Goal: Navigation & Orientation: Find specific page/section

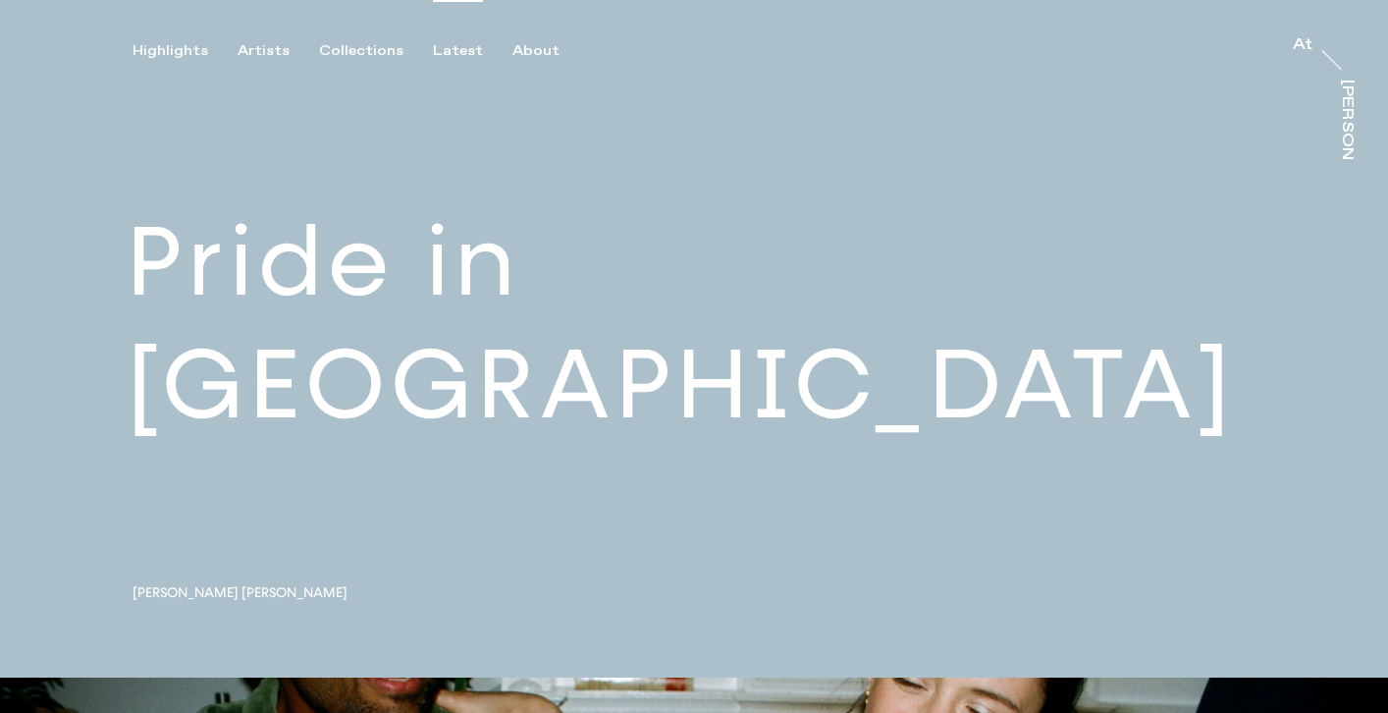
click at [464, 52] on div "Latest" at bounding box center [458, 51] width 50 height 18
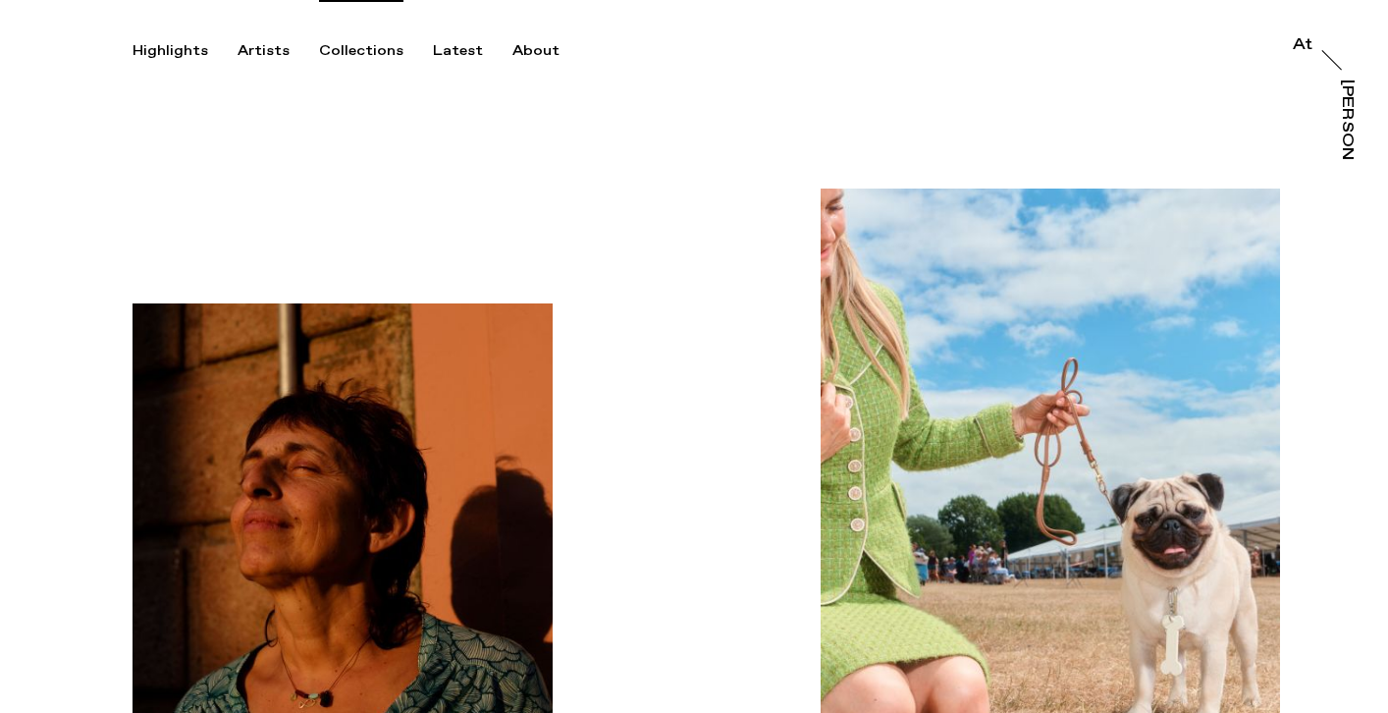
click at [362, 49] on div "Collections" at bounding box center [361, 51] width 84 height 18
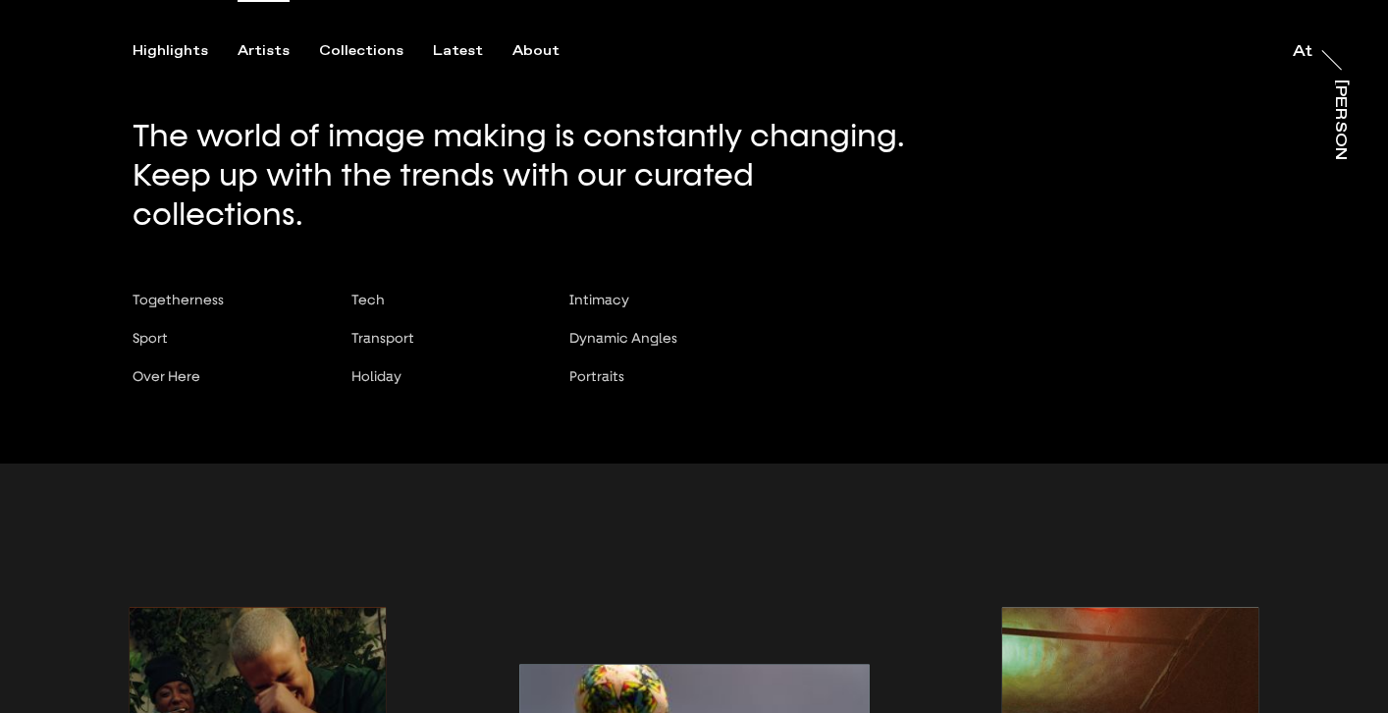
click at [265, 49] on div "Artists" at bounding box center [264, 51] width 52 height 18
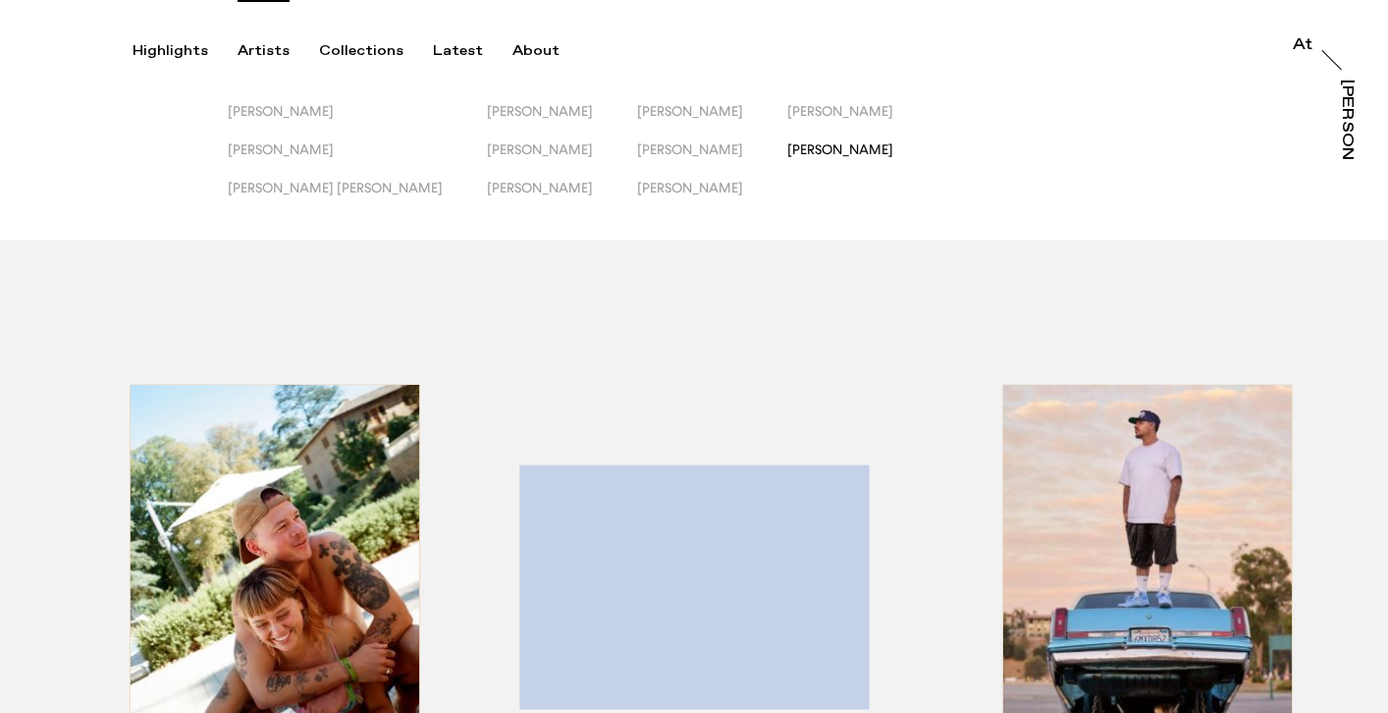
click at [787, 150] on span "[PERSON_NAME]" at bounding box center [840, 149] width 106 height 16
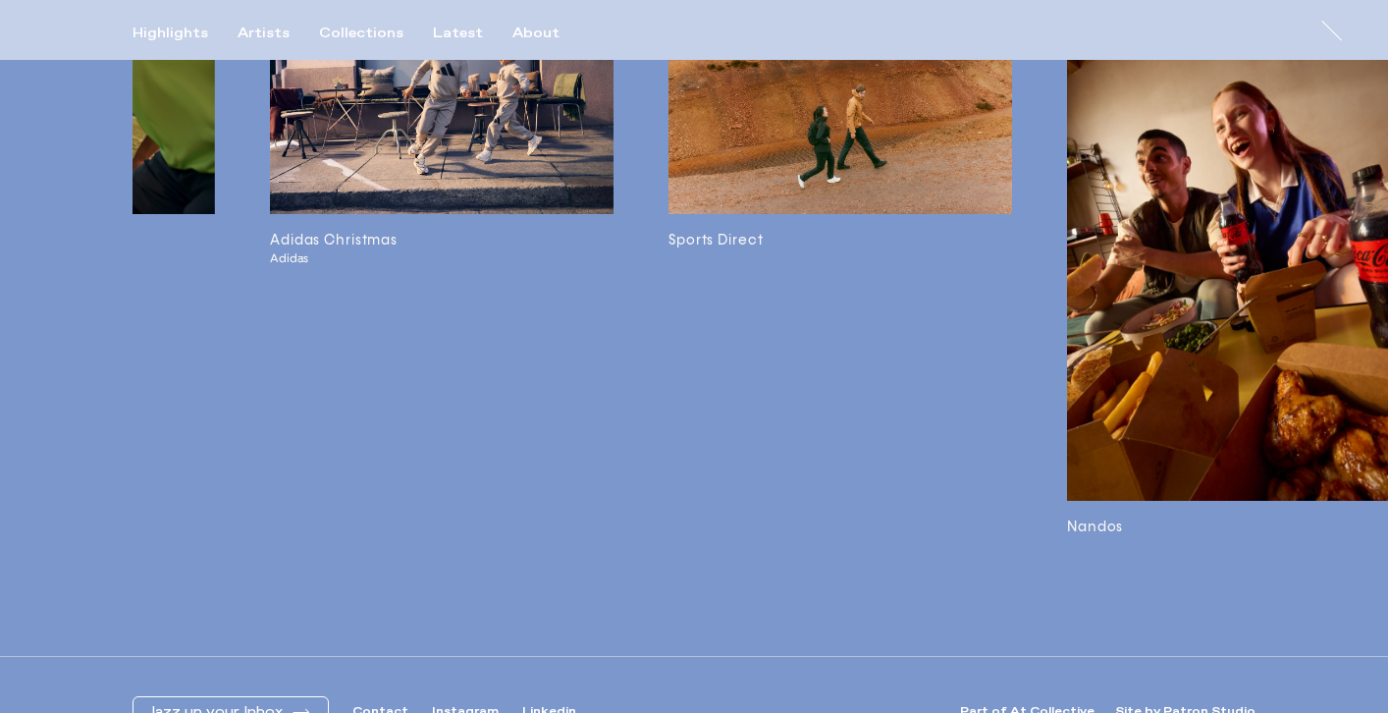
scroll to position [0, 1107]
